Goal: Information Seeking & Learning: Learn about a topic

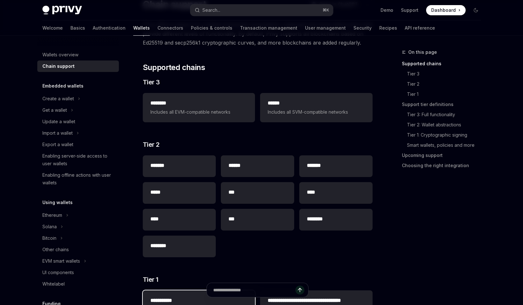
scroll to position [60, 0]
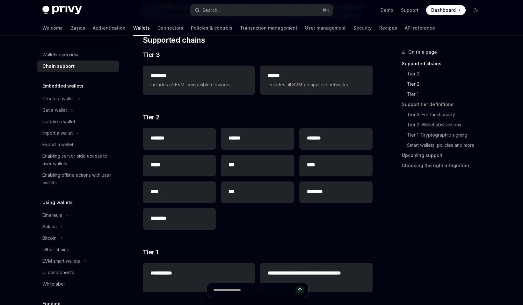
click at [420, 86] on link "Tier 2" at bounding box center [444, 84] width 84 height 10
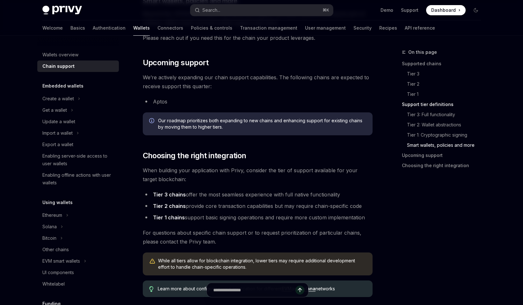
scroll to position [706, 0]
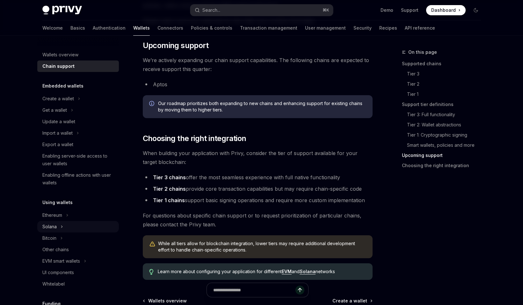
click at [60, 221] on button "Solana" at bounding box center [78, 226] width 82 height 11
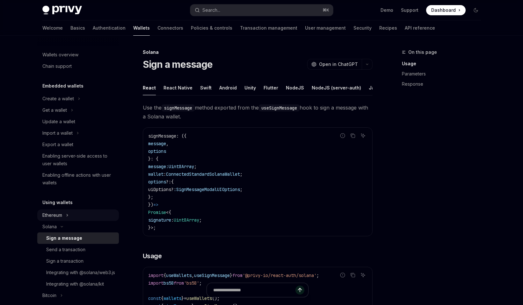
click at [62, 217] on div "Ethereum" at bounding box center [52, 216] width 20 height 8
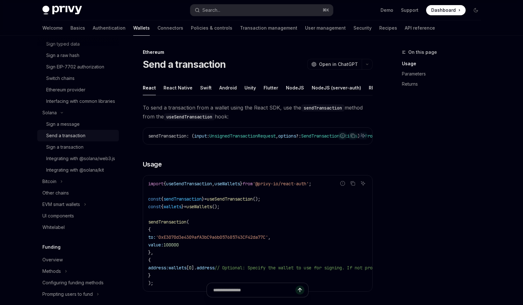
scroll to position [218, 0]
click at [73, 210] on button "EVM smart wallets" at bounding box center [78, 203] width 82 height 11
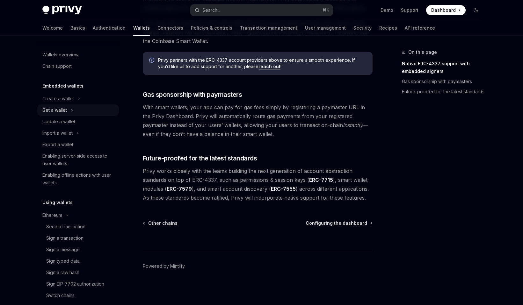
click at [65, 114] on div "Get a wallet" at bounding box center [54, 110] width 25 height 8
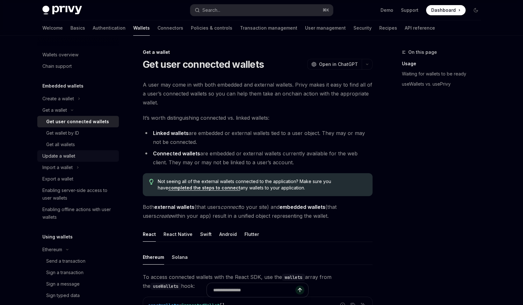
click at [67, 156] on div "Update a wallet" at bounding box center [58, 156] width 33 height 8
type textarea "*"
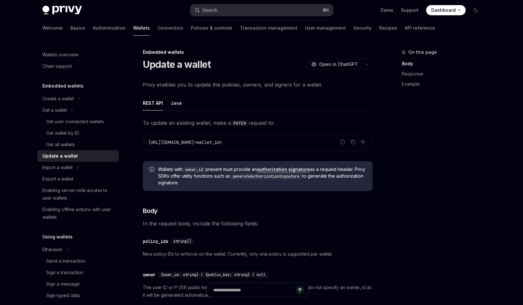
click at [218, 13] on div "Search..." at bounding box center [211, 10] width 18 height 8
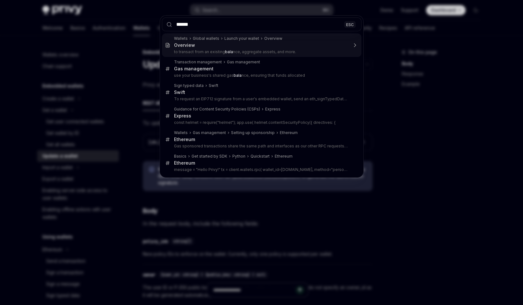
type input "*******"
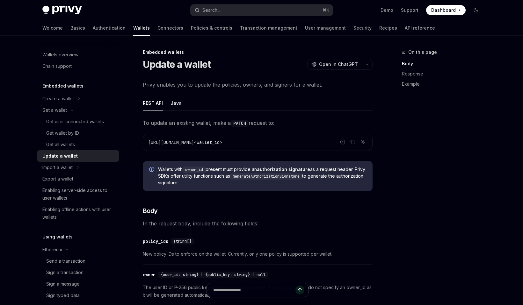
type textarea "*"
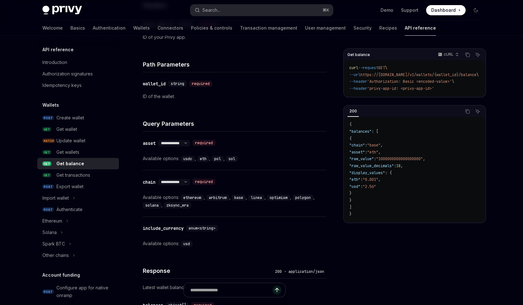
scroll to position [196, 0]
